Goal: Task Accomplishment & Management: Use online tool/utility

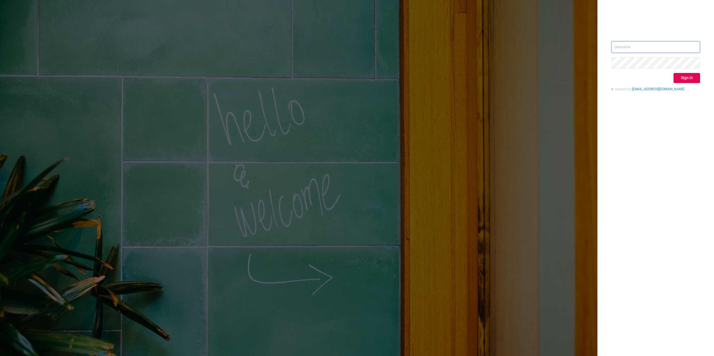
type input "[PERSON_NAME][EMAIL_ADDRESS][DOMAIN_NAME]"
click at [678, 74] on button "Sign in" at bounding box center [687, 78] width 26 height 10
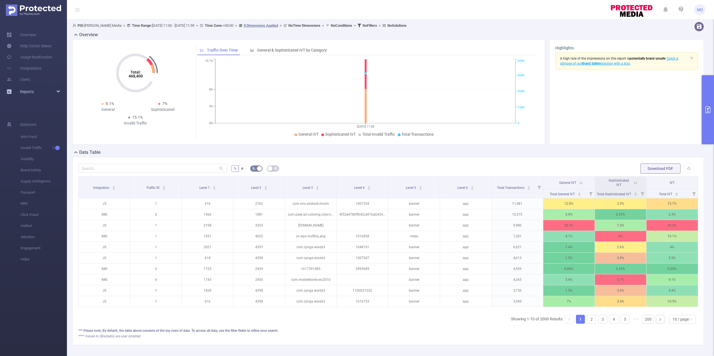
click at [52, 90] on div "Reports" at bounding box center [33, 91] width 67 height 11
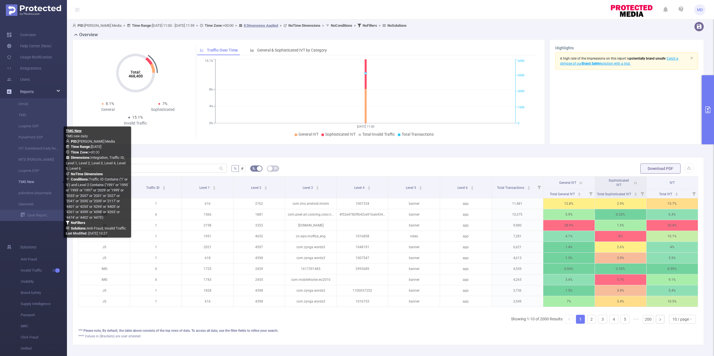
click at [25, 181] on link "TMG New" at bounding box center [35, 182] width 49 height 11
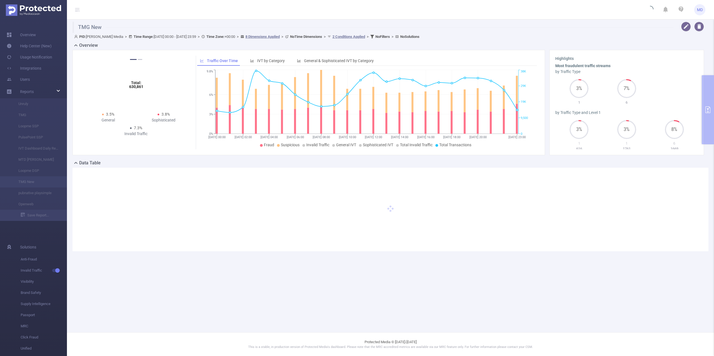
type input "[DATE] 00:00"
type input "[DATE] 23:59"
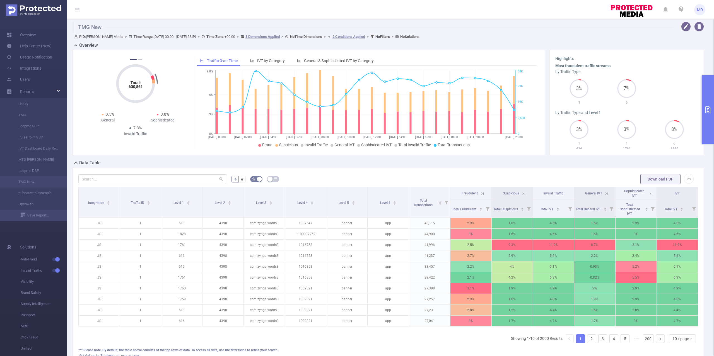
click at [710, 111] on icon "primary" at bounding box center [708, 110] width 7 height 7
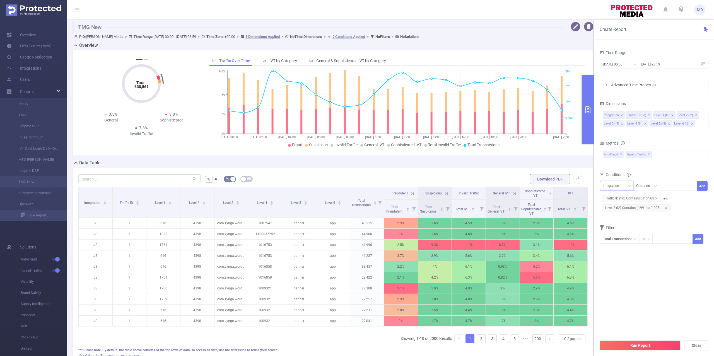
click at [615, 183] on div "Integration" at bounding box center [613, 186] width 20 height 9
click at [616, 240] on li "Level 4 (l4)" at bounding box center [617, 242] width 34 height 9
click at [672, 188] on div at bounding box center [678, 186] width 32 height 9
paste input "1016753"
type input "1016753"
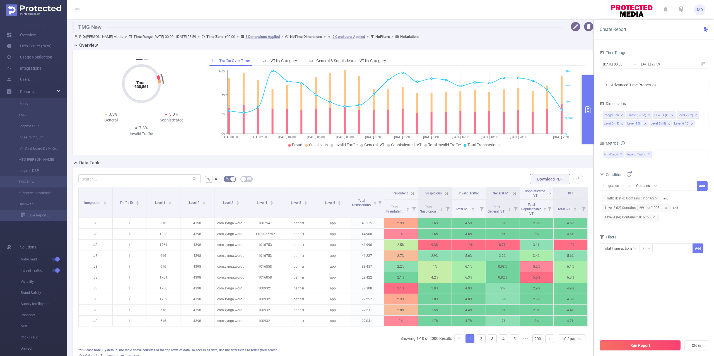
click at [665, 344] on button "Run Report" at bounding box center [640, 346] width 81 height 10
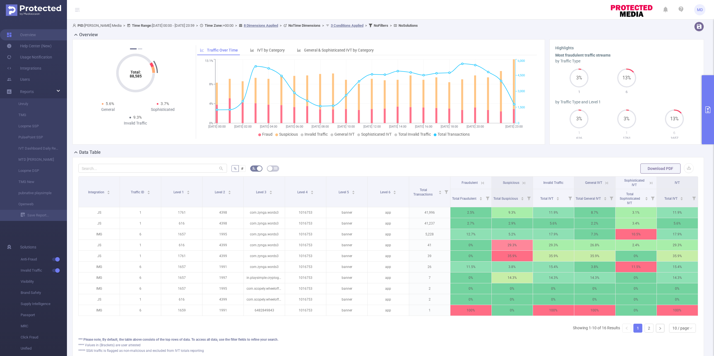
drag, startPoint x: 710, startPoint y: 106, endPoint x: 705, endPoint y: 112, distance: 7.2
click at [710, 106] on button "primary" at bounding box center [708, 109] width 12 height 69
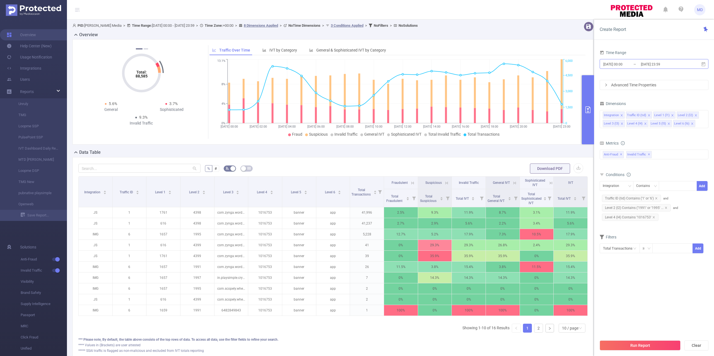
click at [651, 65] on input "[DATE] 23:59" at bounding box center [662, 65] width 45 height 8
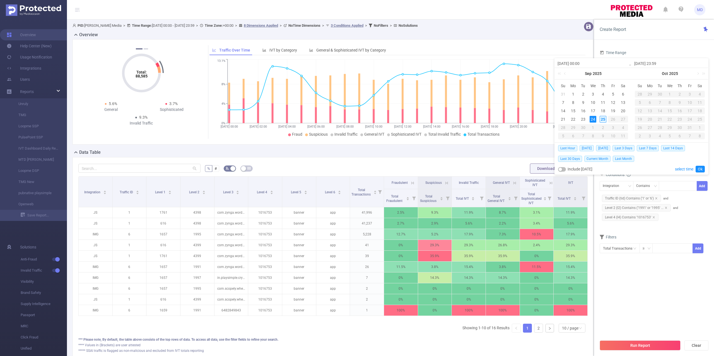
click at [603, 117] on div "25" at bounding box center [603, 119] width 7 height 7
type input "[DATE] 00:00"
type input "[DATE] 23:59"
type input "[DATE] 00:00"
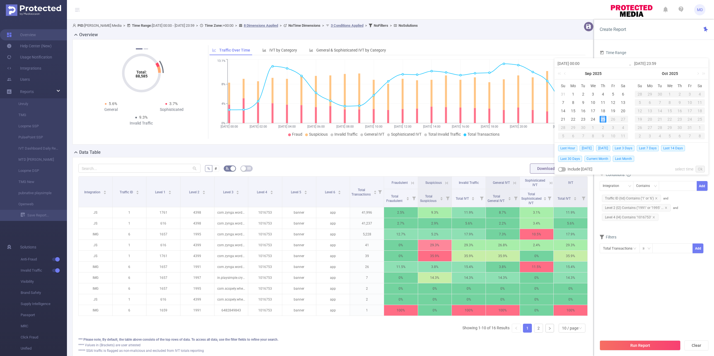
type input "[DATE] 23:59"
click at [704, 168] on link "Ok" at bounding box center [700, 169] width 9 height 7
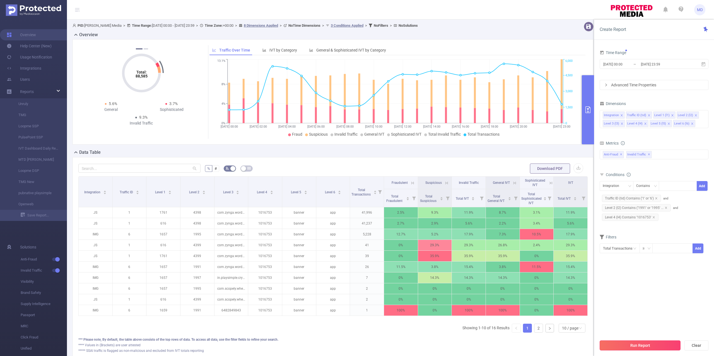
click at [651, 345] on button "Run Report" at bounding box center [640, 346] width 81 height 10
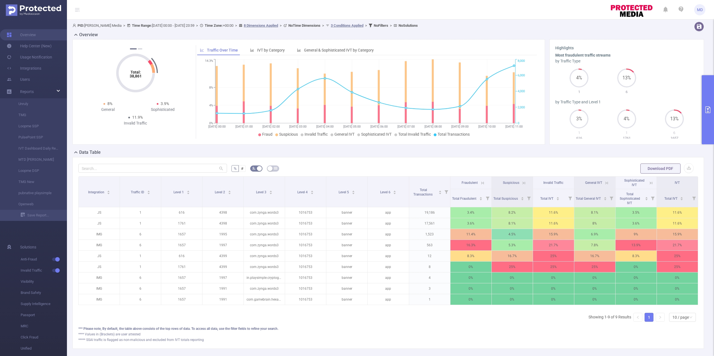
click at [169, 139] on div "Total: 38,861 Total: 38,861 4% Fraudulent 7.9% Suspicious 11.9% Invalid Traffic…" at bounding box center [136, 92] width 111 height 94
